Goal: Task Accomplishment & Management: Manage account settings

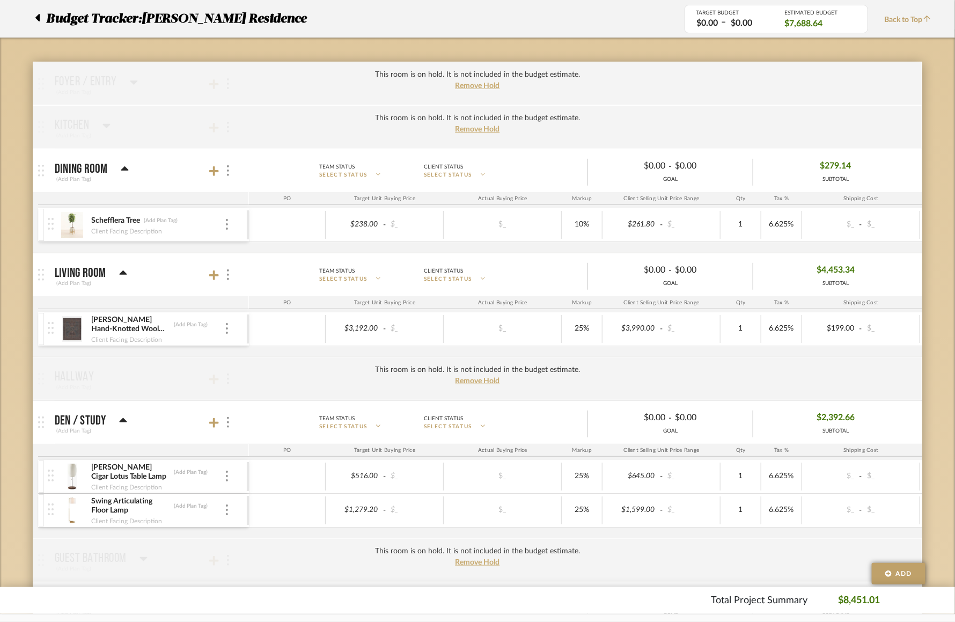
scroll to position [111, 0]
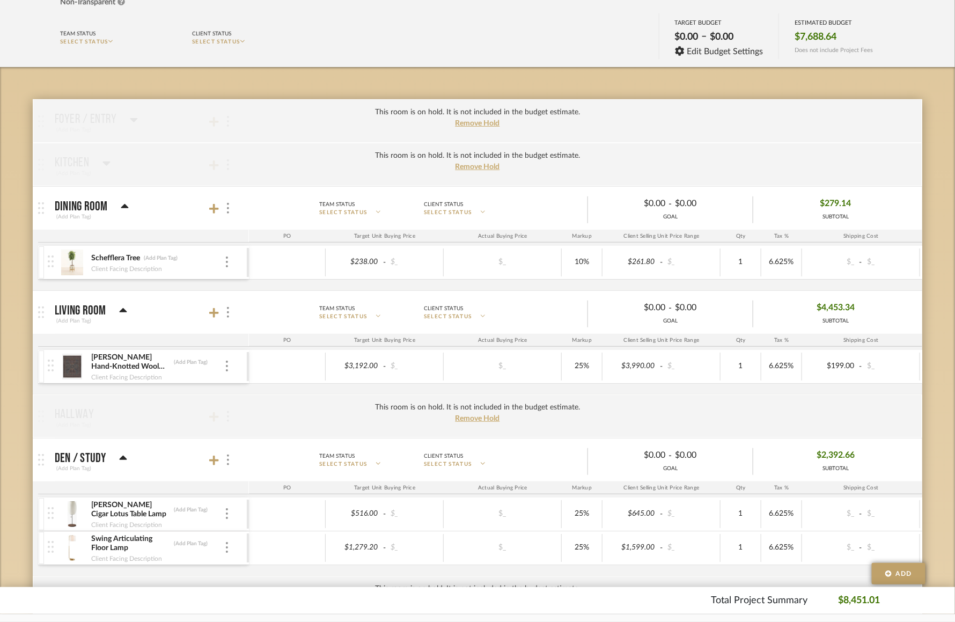
click at [72, 264] on img at bounding box center [72, 263] width 26 height 26
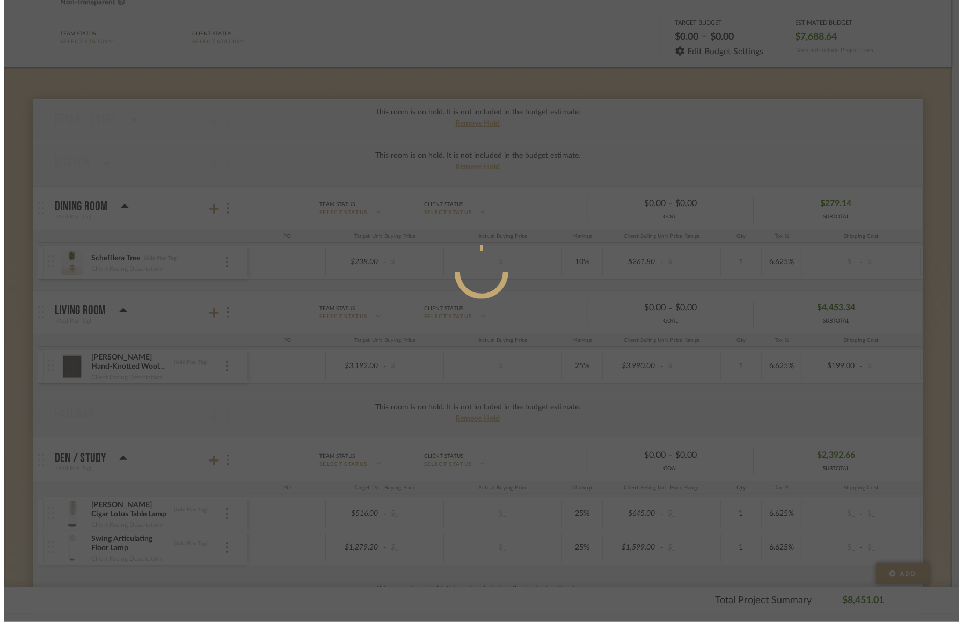
scroll to position [0, 0]
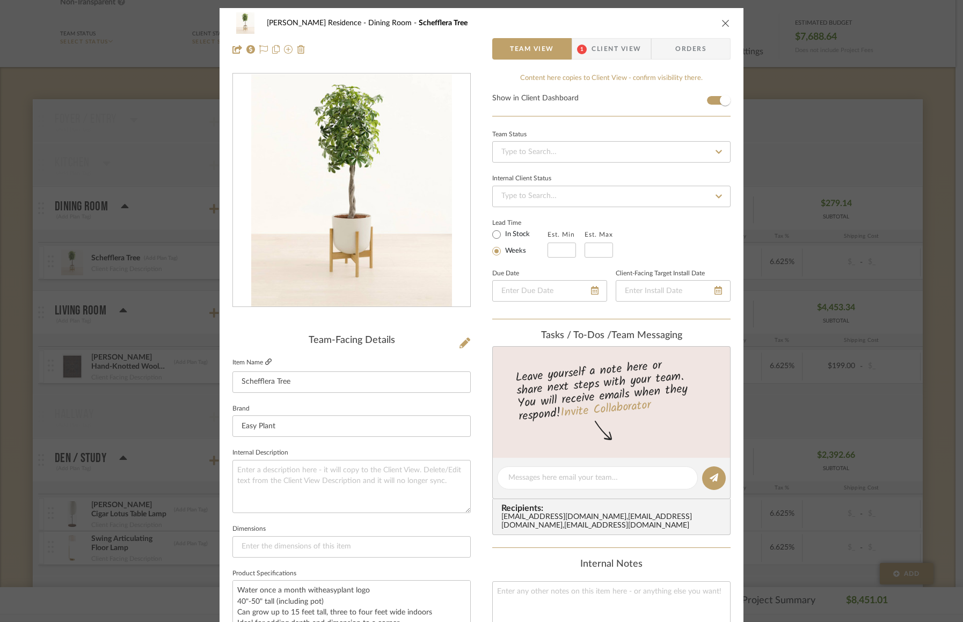
click at [268, 360] on icon at bounding box center [268, 361] width 6 height 6
click at [116, 229] on div "[PERSON_NAME] Residence Dining Room Schefflera Tree Team View 1 Client View Ord…" at bounding box center [481, 311] width 963 height 622
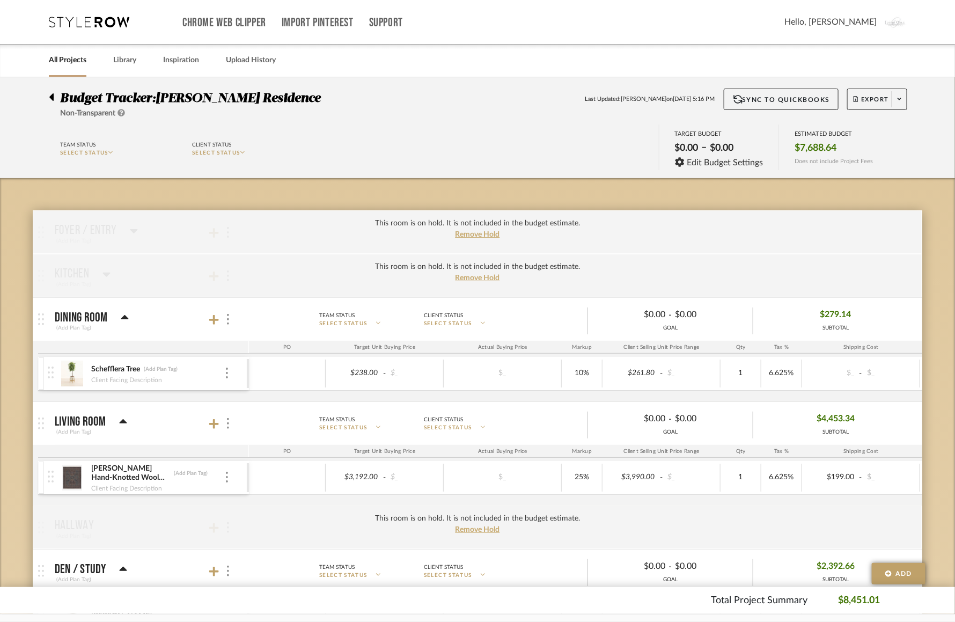
click at [53, 93] on icon at bounding box center [51, 97] width 5 height 13
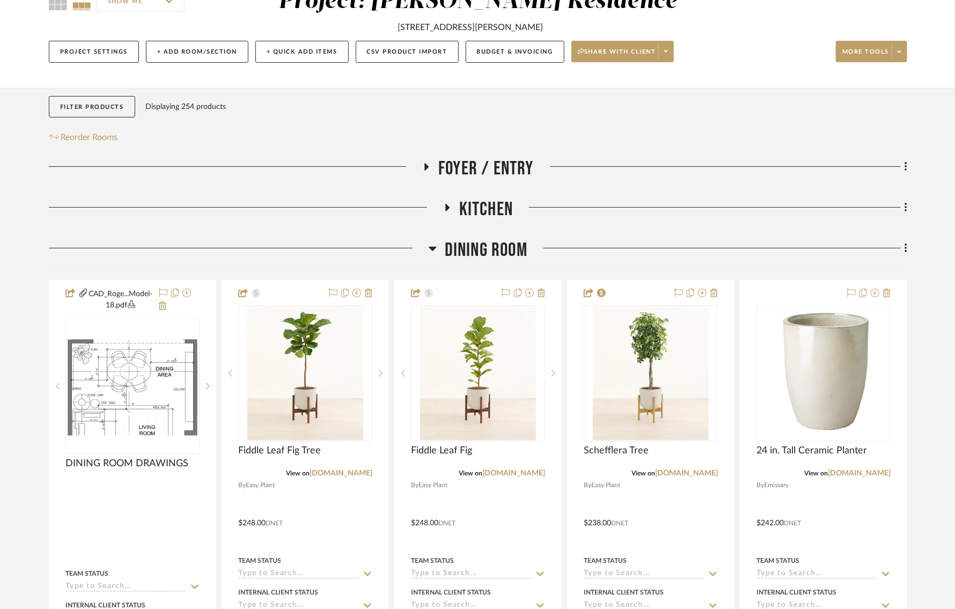
scroll to position [138, 0]
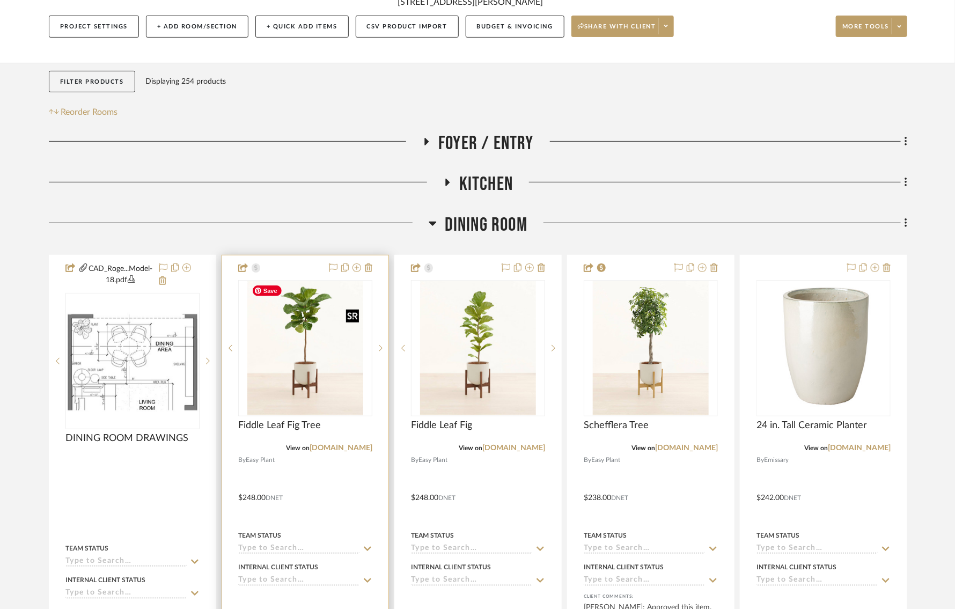
click at [304, 380] on img "0" at bounding box center [305, 348] width 116 height 134
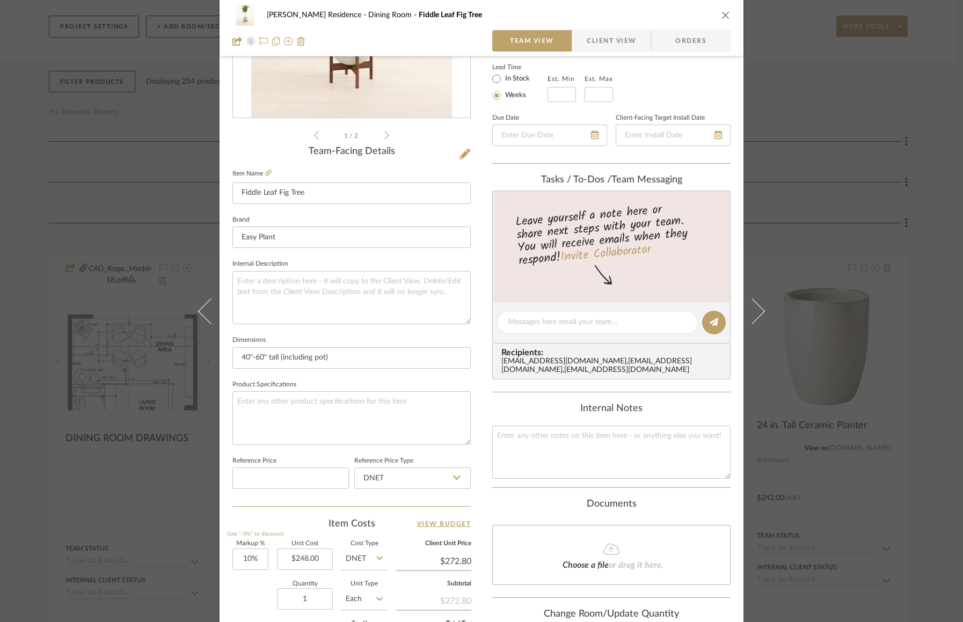
scroll to position [239, 0]
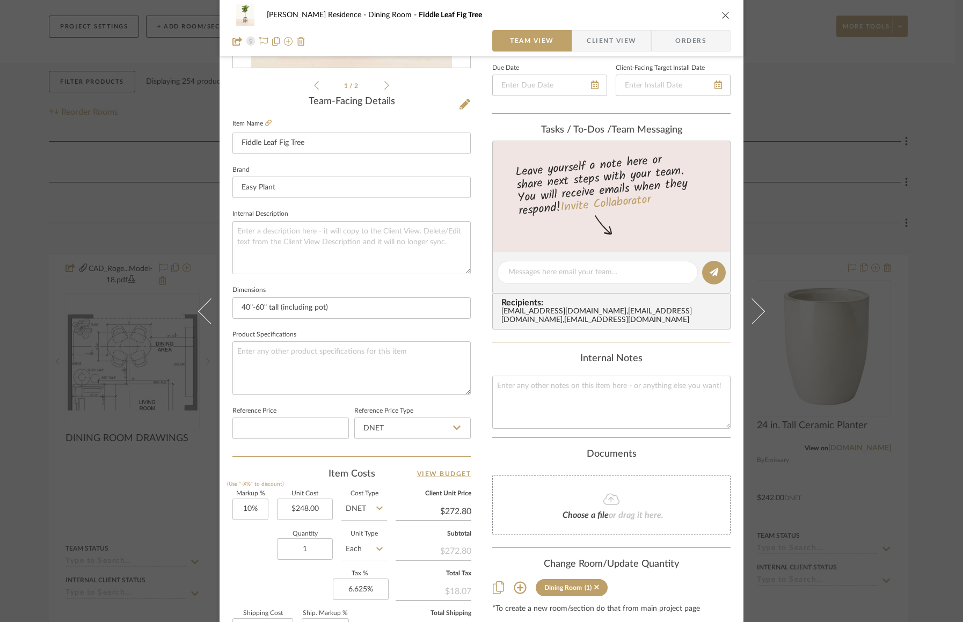
click at [848, 298] on div "[PERSON_NAME] Residence Dining Room Fiddle Leaf Fig Tree Team View Client View …" at bounding box center [481, 311] width 963 height 622
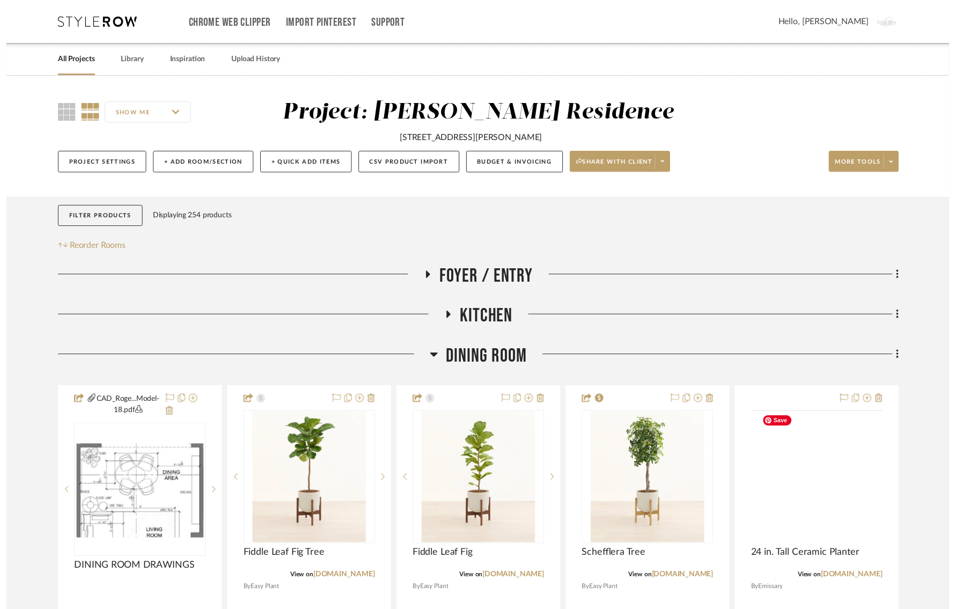
scroll to position [138, 0]
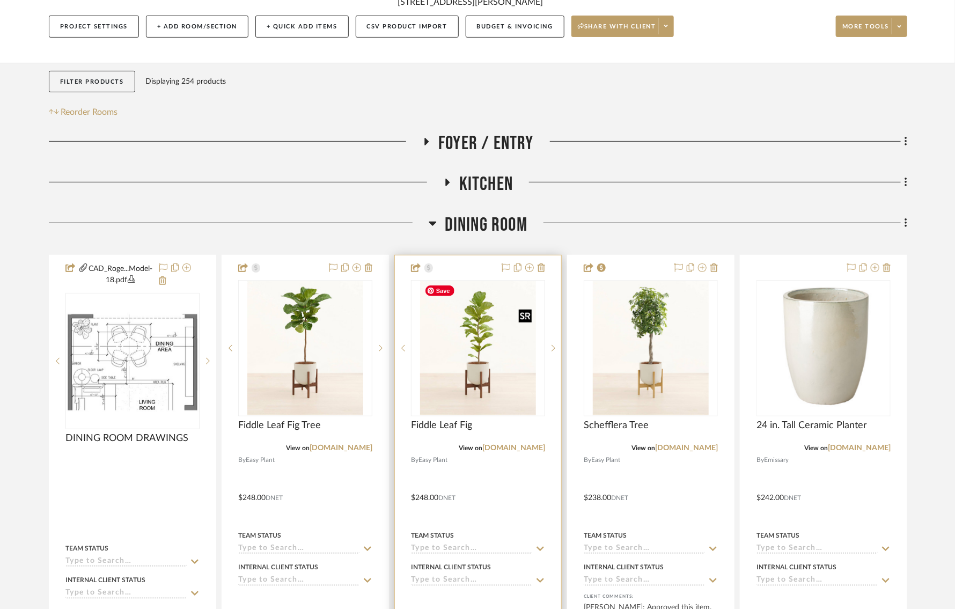
click at [522, 363] on img "0" at bounding box center [478, 348] width 116 height 134
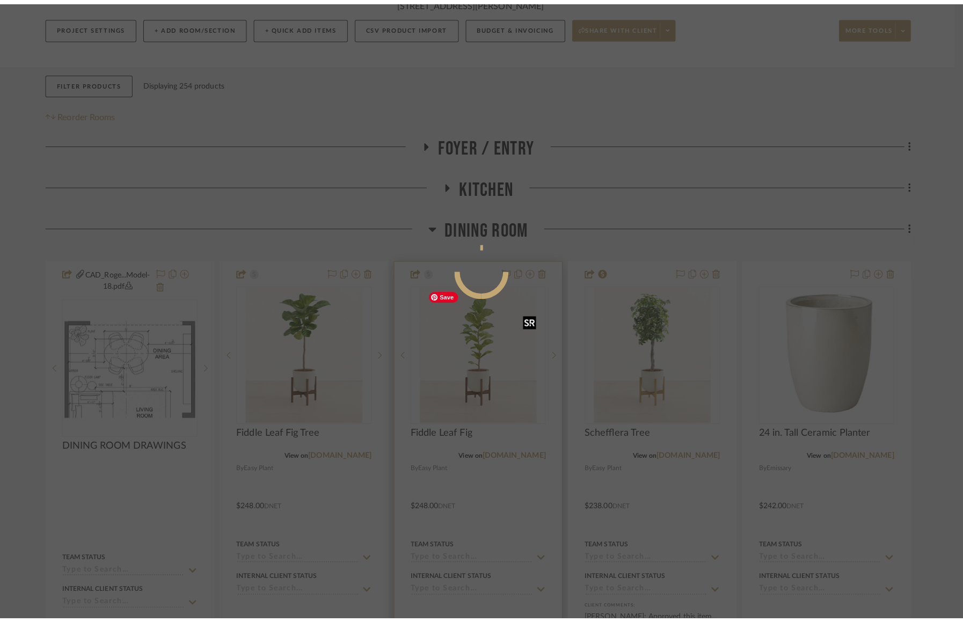
scroll to position [0, 0]
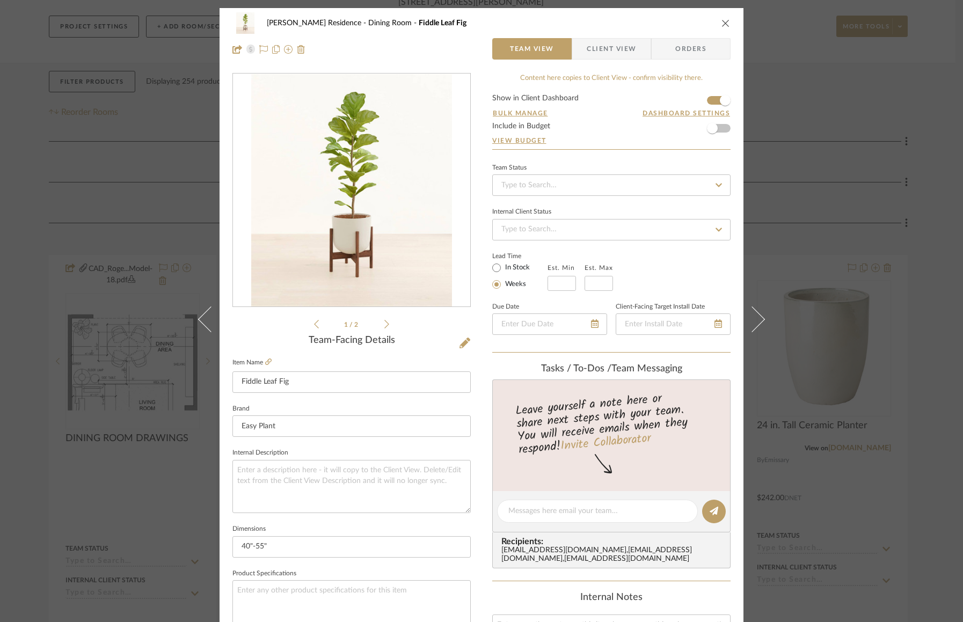
click at [722, 19] on icon "close" at bounding box center [725, 23] width 9 height 9
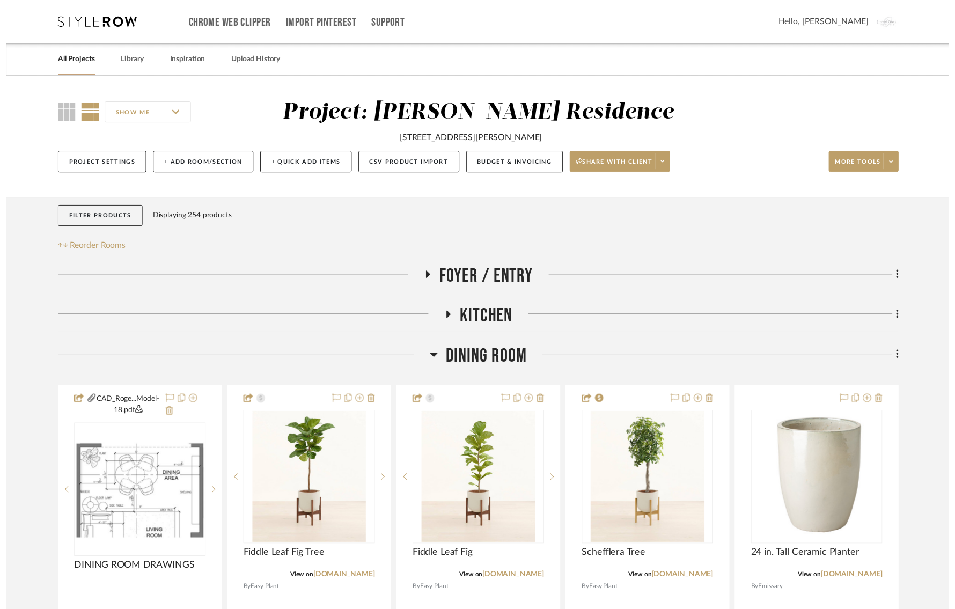
scroll to position [138, 0]
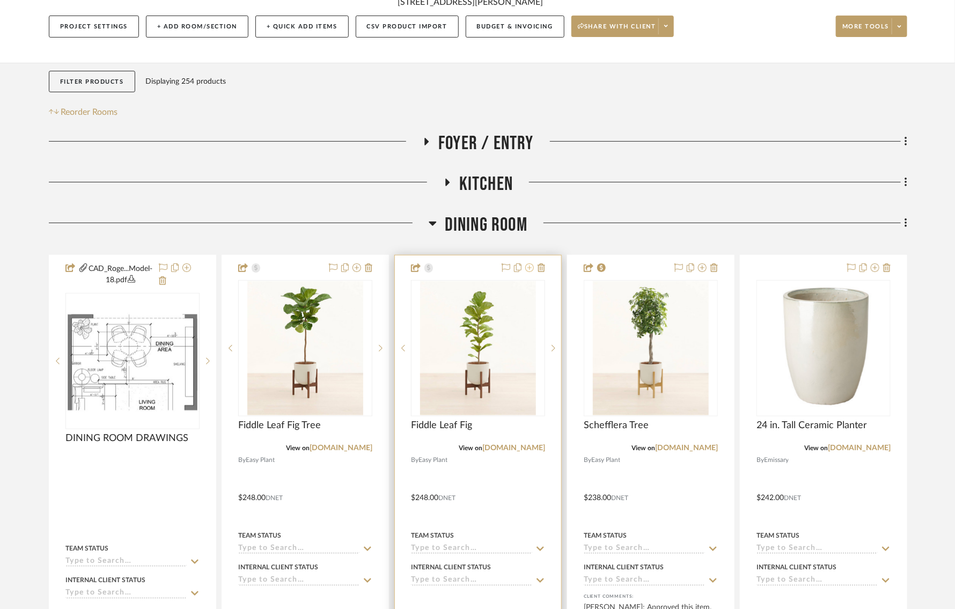
click at [532, 266] on icon at bounding box center [529, 268] width 9 height 9
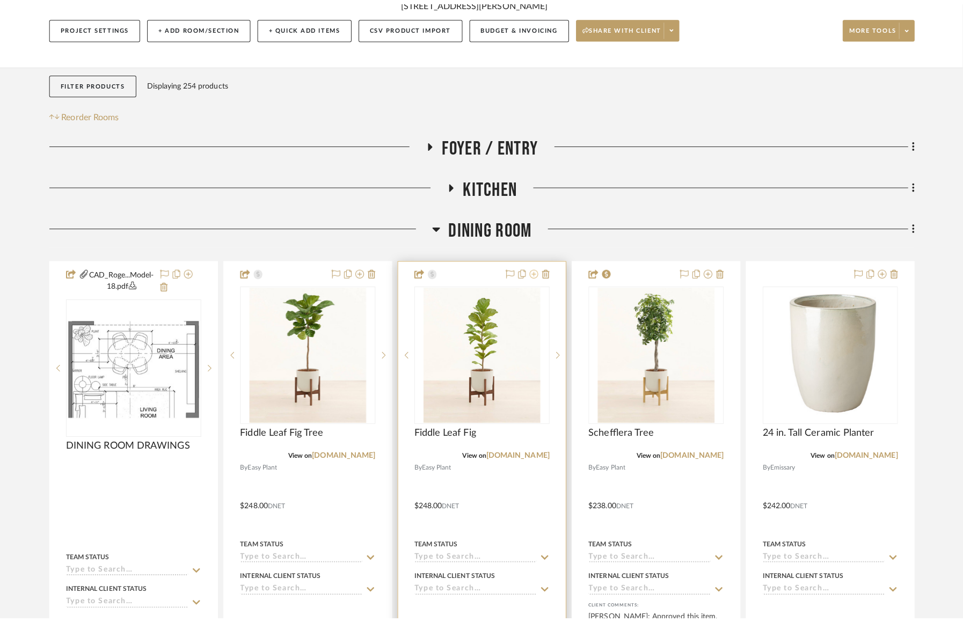
scroll to position [0, 0]
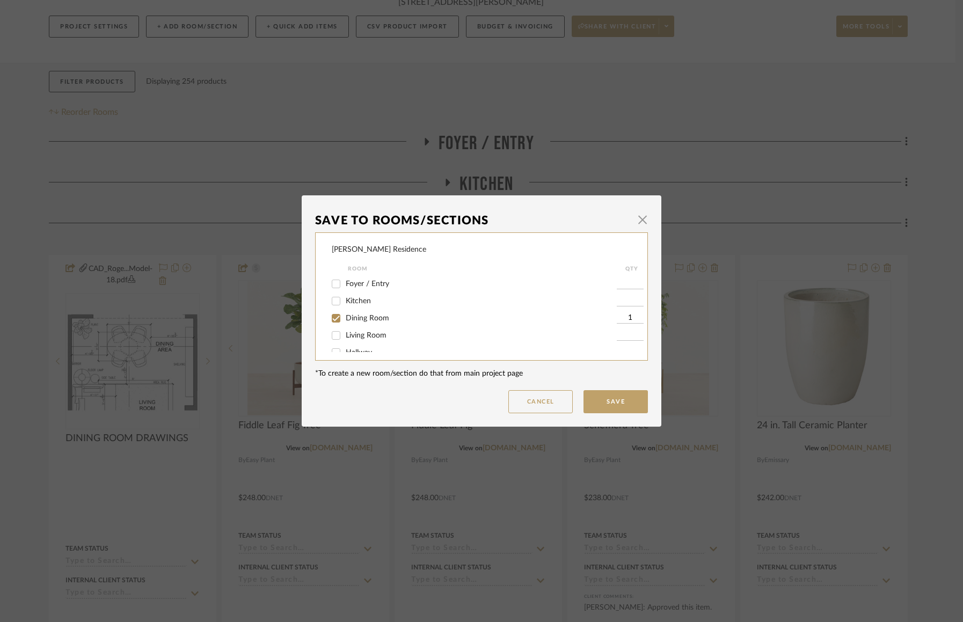
click at [331, 316] on input "Dining Room" at bounding box center [335, 318] width 17 height 17
checkbox input "false"
click at [606, 390] on button "Save" at bounding box center [615, 401] width 64 height 23
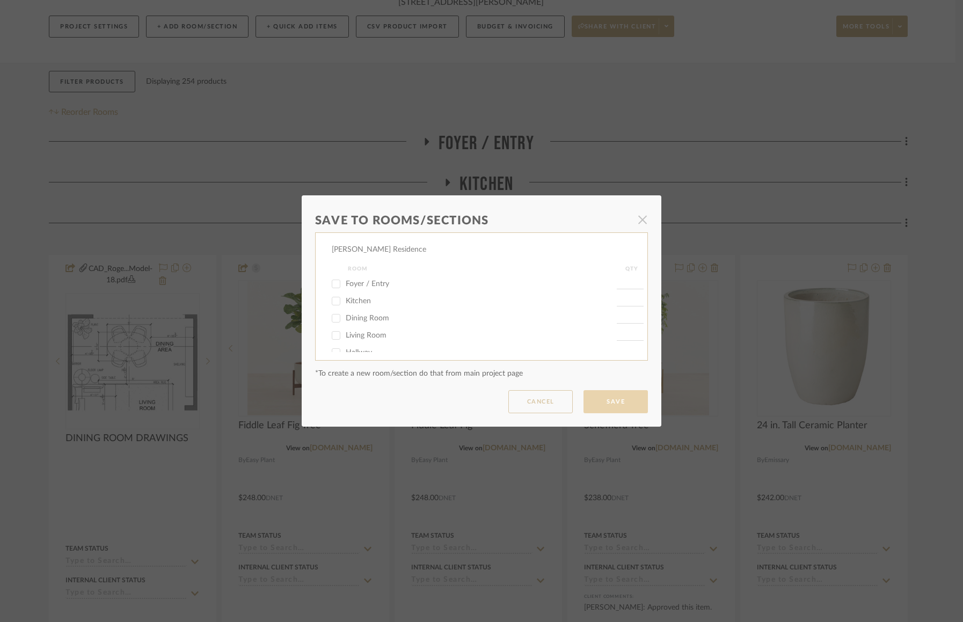
click at [606, 390] on dialog-content "Save To Rooms/Sections × [PERSON_NAME] Residence Room QTY Foyer / Entry Kitchen…" at bounding box center [482, 310] width 360 height 231
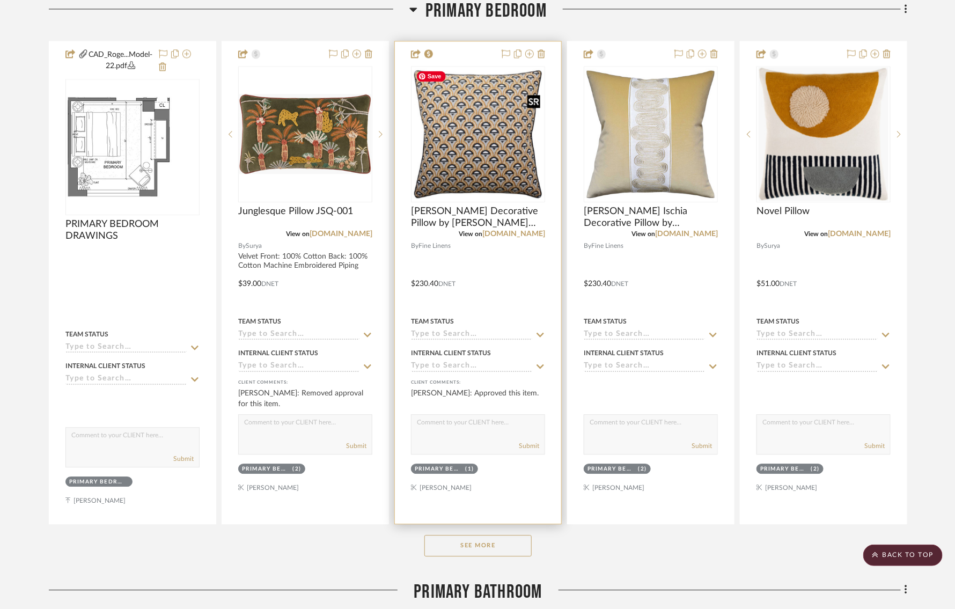
scroll to position [1128, 0]
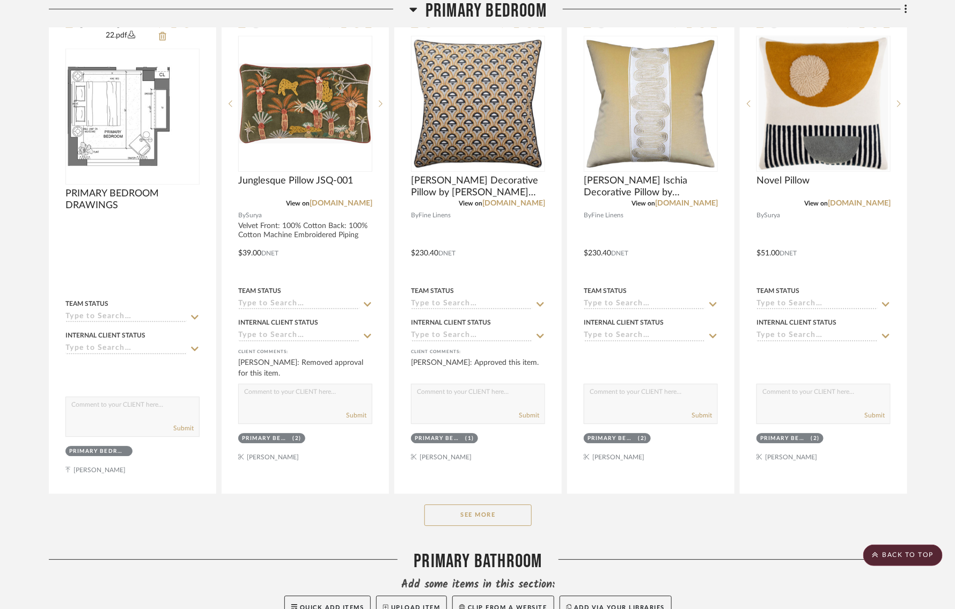
click at [453, 513] on button "See More" at bounding box center [478, 514] width 107 height 21
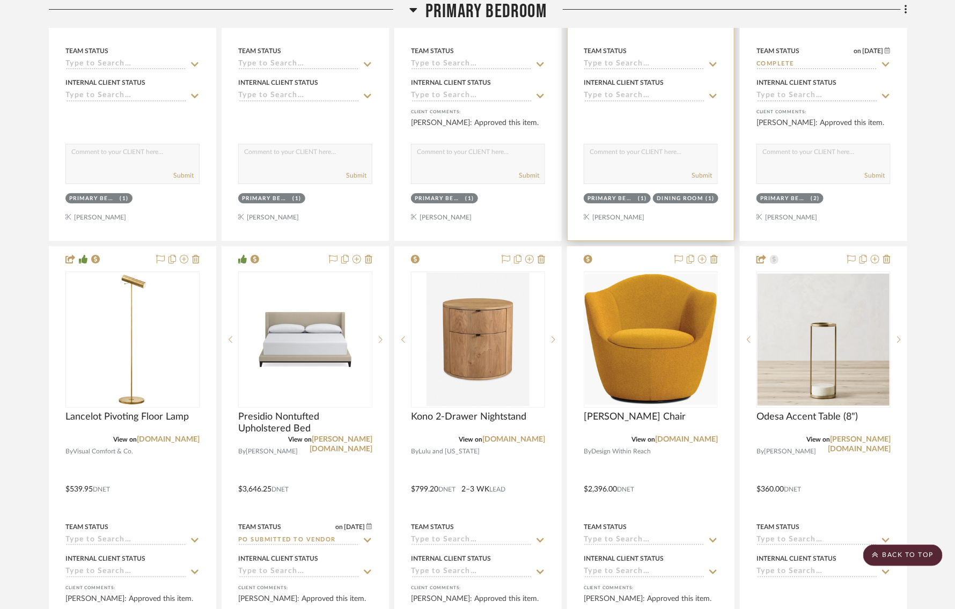
scroll to position [1951, 0]
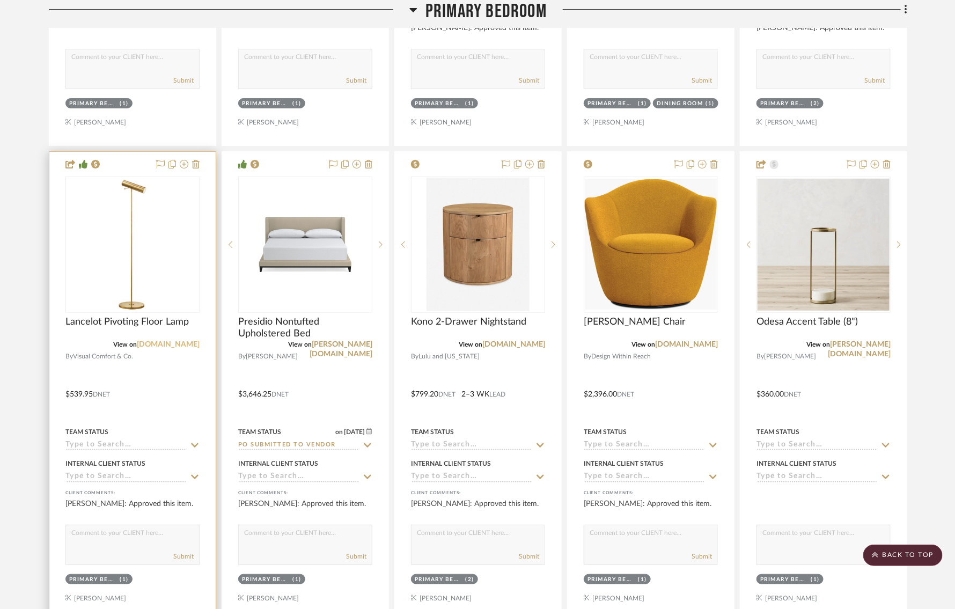
click at [162, 341] on link "[DOMAIN_NAME]" at bounding box center [168, 345] width 63 height 8
